Goal: Task Accomplishment & Management: Manage account settings

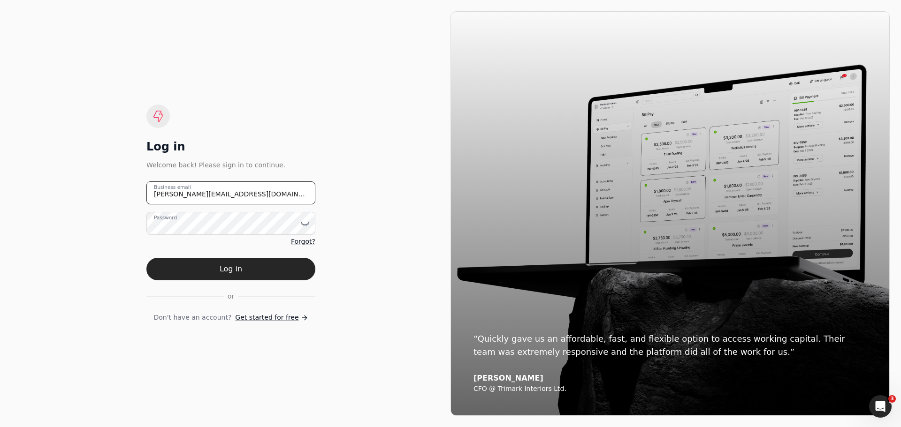
drag, startPoint x: 242, startPoint y: 197, endPoint x: 142, endPoint y: 200, distance: 100.0
click at [142, 200] on div "Log in Welcome back! Please sign in to continue. [PERSON_NAME][EMAIL_ADDRESS][D…" at bounding box center [230, 213] width 439 height 405
type email "[EMAIL_ADDRESS][DOMAIN_NAME]"
click at [308, 224] on icon at bounding box center [307, 224] width 0 height 1
click at [190, 270] on button "Log in" at bounding box center [230, 269] width 169 height 23
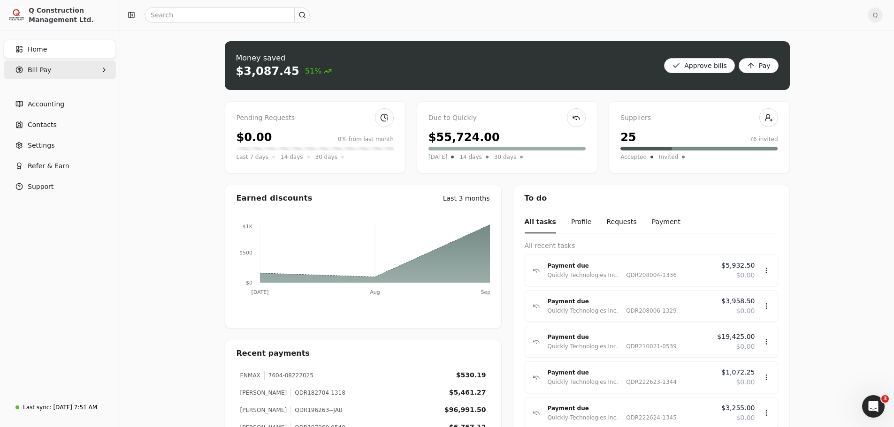
click at [45, 70] on span "Bill Pay" at bounding box center [39, 70] width 23 height 10
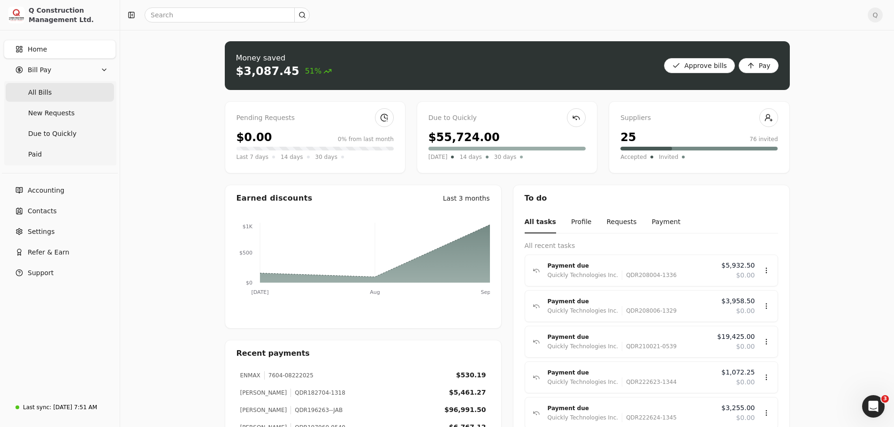
click at [38, 92] on span "All Bills" at bounding box center [39, 93] width 23 height 10
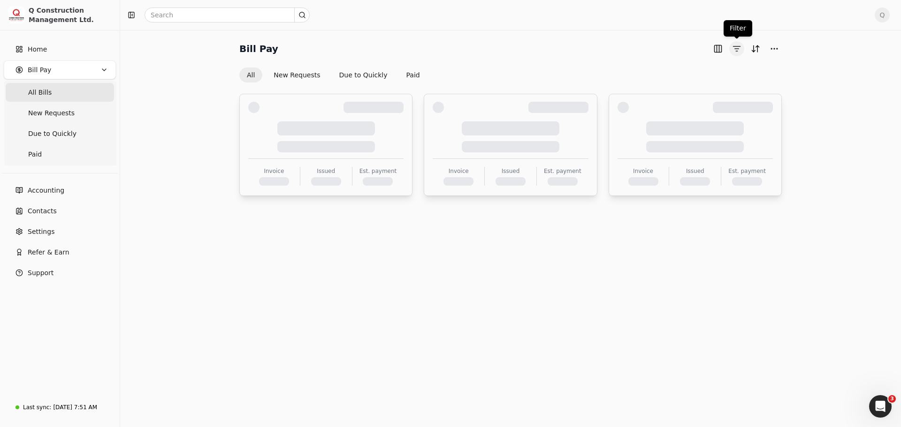
click at [738, 50] on button "button" at bounding box center [736, 48] width 15 height 15
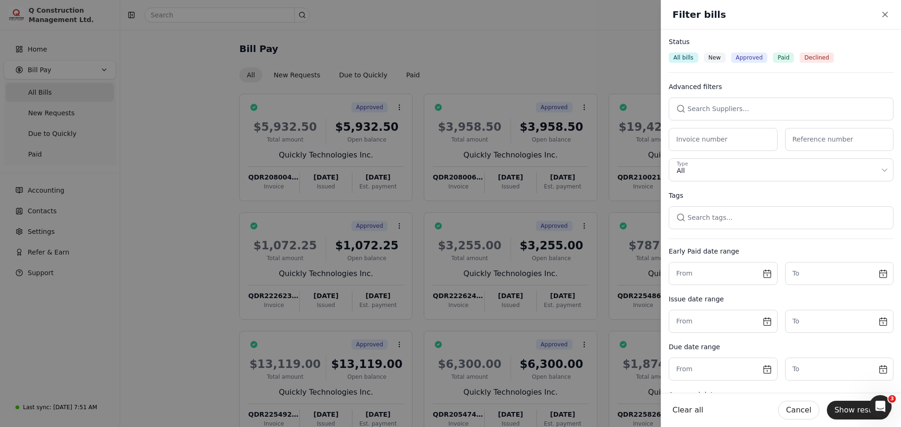
click at [690, 109] on button "button" at bounding box center [781, 109] width 225 height 23
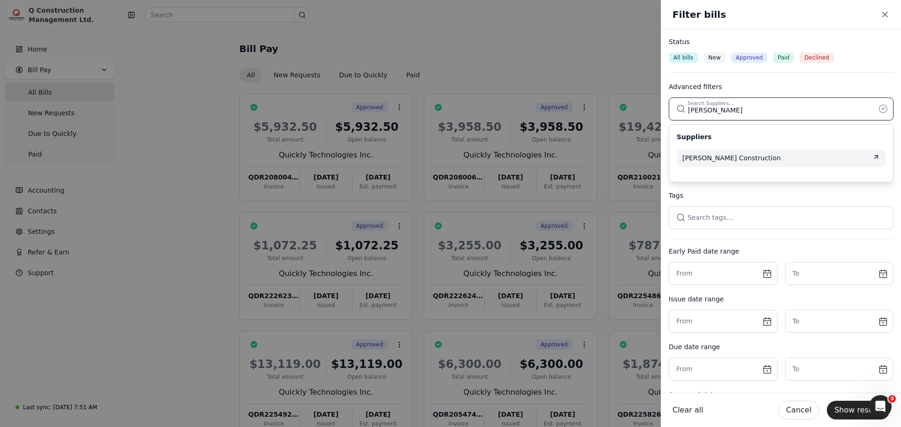
type input "[PERSON_NAME]"
click at [712, 157] on span "[PERSON_NAME] Construction" at bounding box center [731, 158] width 99 height 10
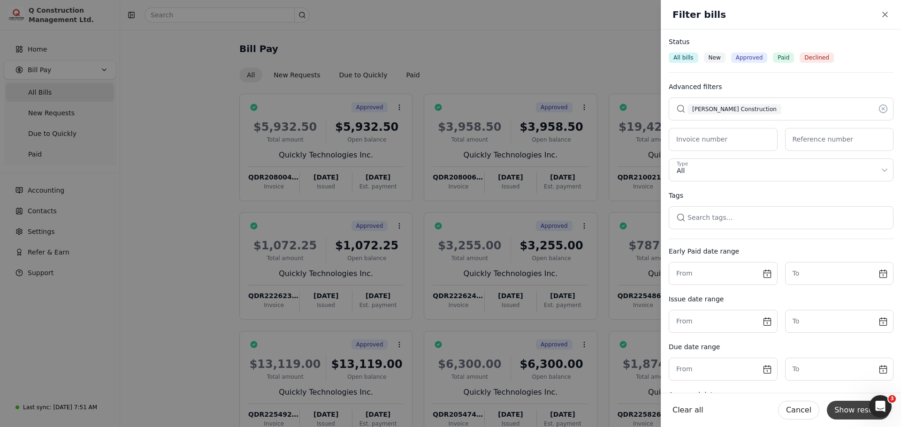
click at [859, 414] on button "Show results" at bounding box center [858, 410] width 63 height 19
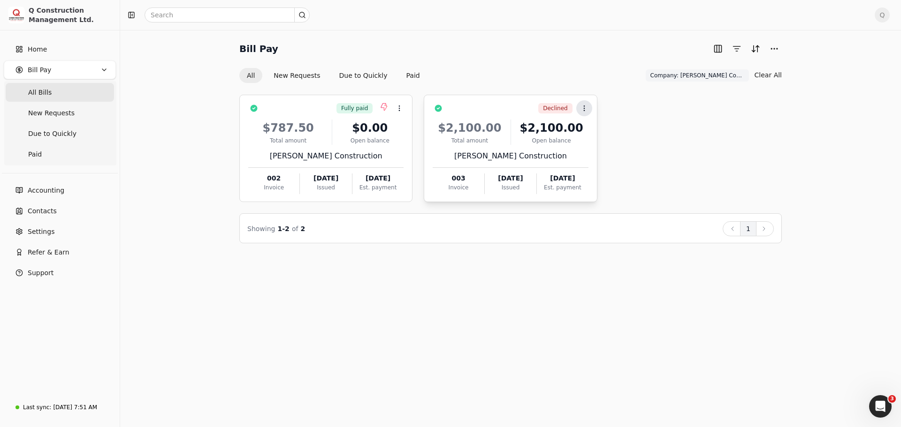
click at [583, 104] on button "Context Menu Button" at bounding box center [584, 108] width 16 height 16
click at [596, 134] on span "Open" at bounding box center [598, 132] width 17 height 10
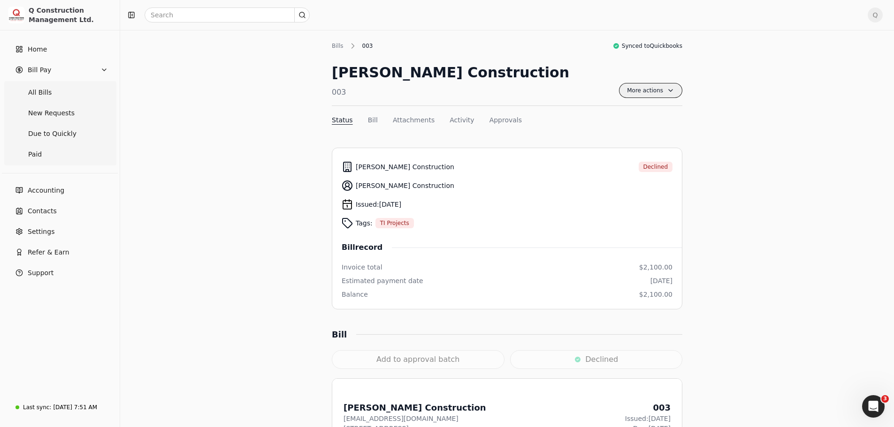
click at [671, 93] on span "More actions" at bounding box center [650, 90] width 63 height 15
click at [38, 49] on span "Home" at bounding box center [37, 50] width 19 height 10
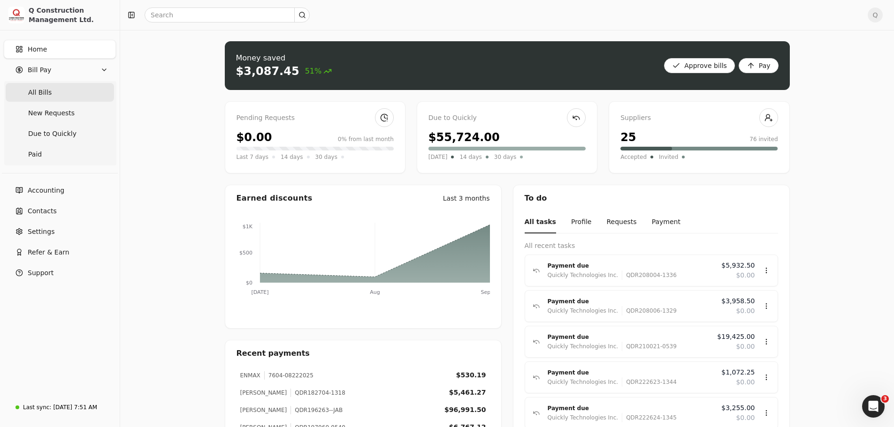
click at [43, 97] on span "All Bills" at bounding box center [39, 93] width 23 height 10
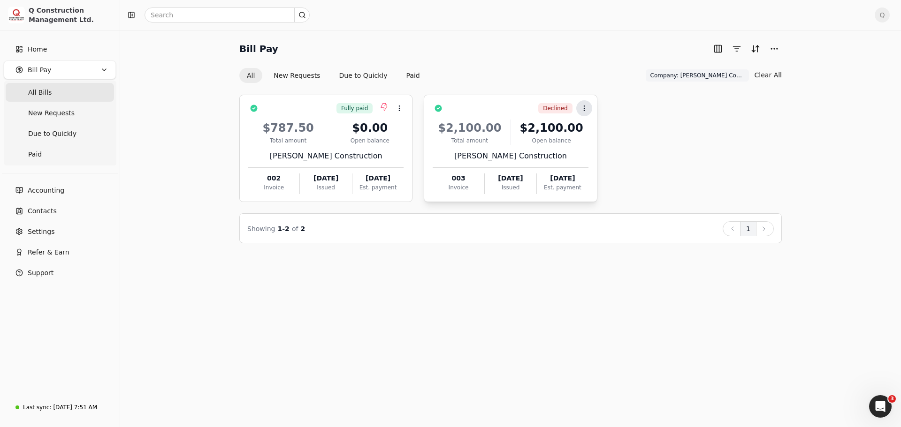
click at [582, 110] on icon at bounding box center [584, 109] width 8 height 8
click at [590, 133] on li "Open" at bounding box center [629, 131] width 115 height 17
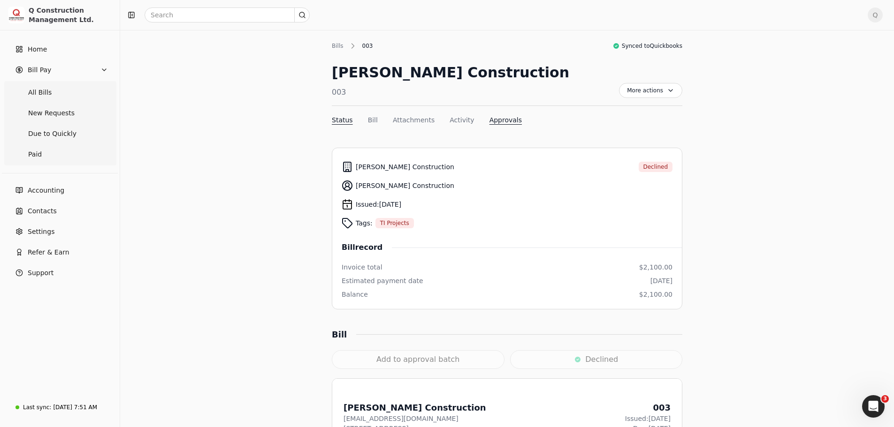
click at [494, 121] on button "Approvals" at bounding box center [505, 120] width 32 height 10
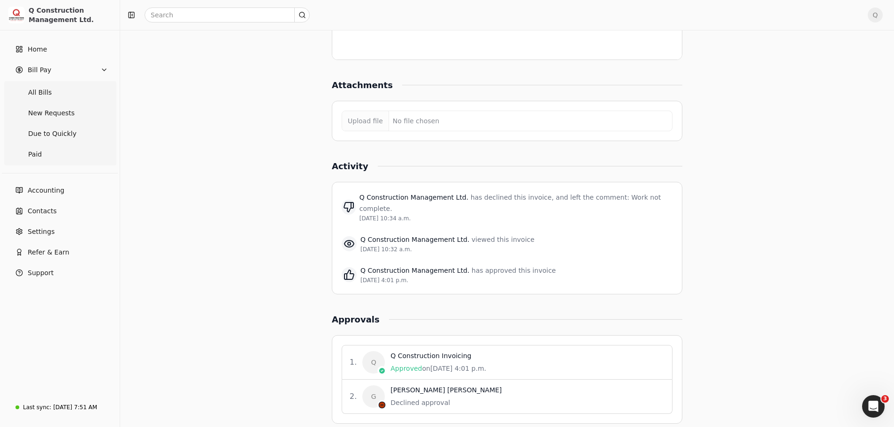
scroll to position [776, 0]
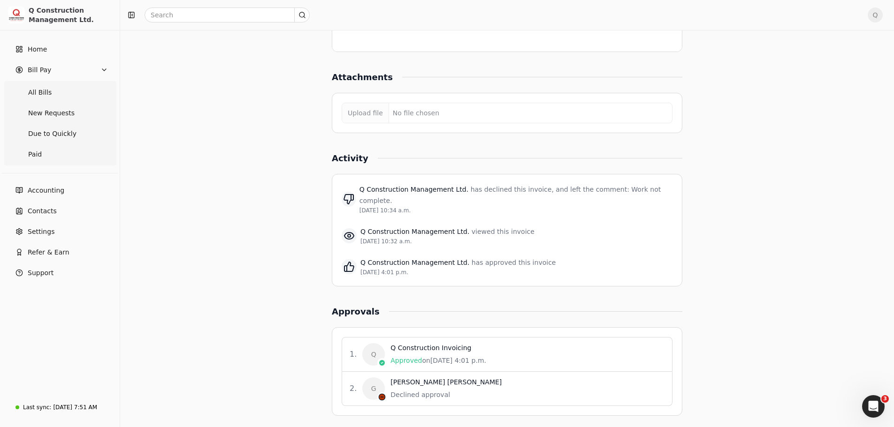
click at [415, 390] on div "Declined approval" at bounding box center [445, 395] width 111 height 10
click at [417, 343] on div "Q Construction Invoicing" at bounding box center [438, 348] width 96 height 10
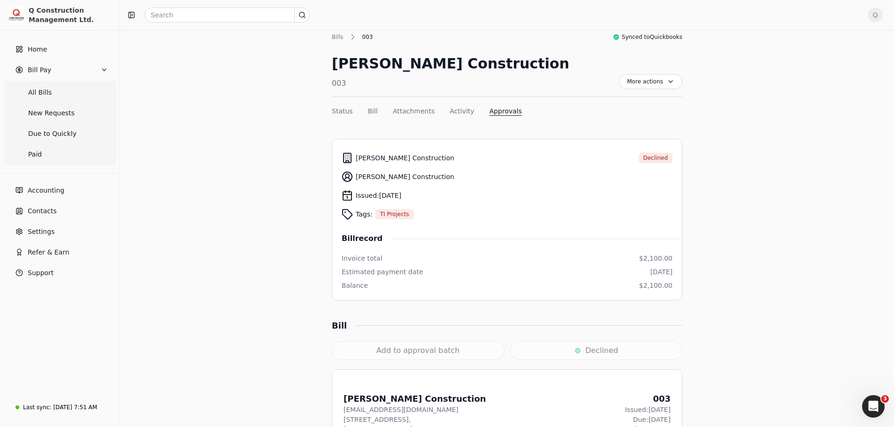
scroll to position [0, 0]
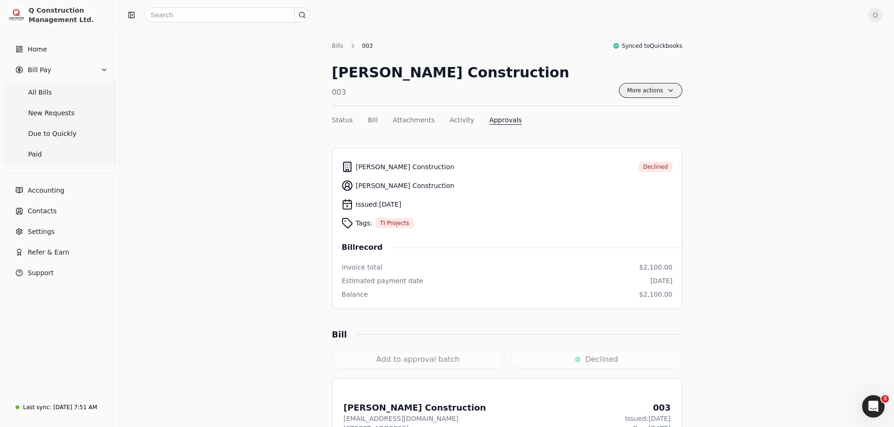
click at [673, 94] on span "More actions" at bounding box center [650, 90] width 63 height 15
click at [394, 121] on button "Attachments" at bounding box center [414, 120] width 42 height 10
click at [342, 120] on button "Status" at bounding box center [342, 120] width 21 height 10
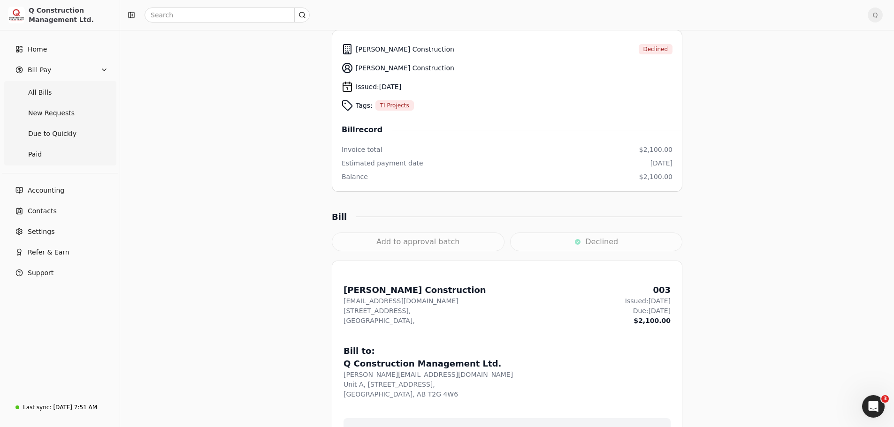
scroll to position [72, 0]
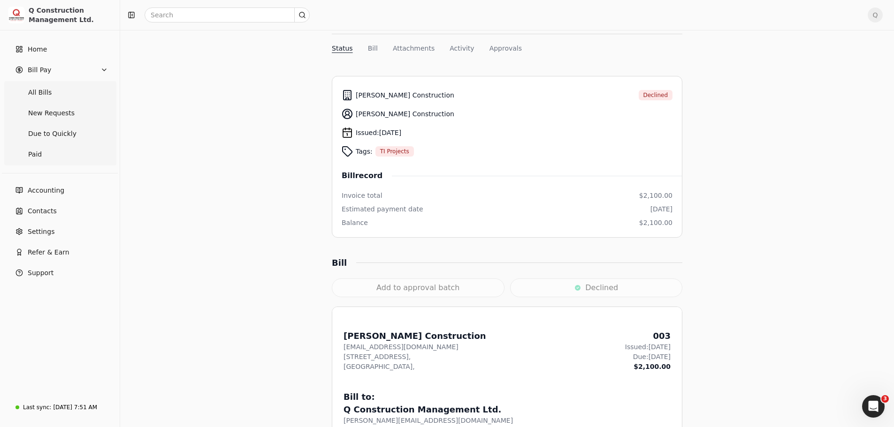
click at [882, 15] on span "Q" at bounding box center [875, 15] width 15 height 15
click at [821, 74] on span "Sign Out" at bounding box center [817, 79] width 28 height 10
